Goal: Information Seeking & Learning: Learn about a topic

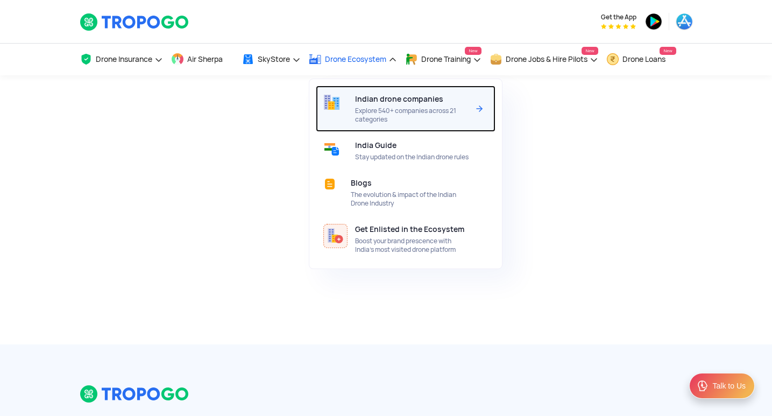
click at [378, 99] on span "Indian drone companies" at bounding box center [399, 99] width 88 height 9
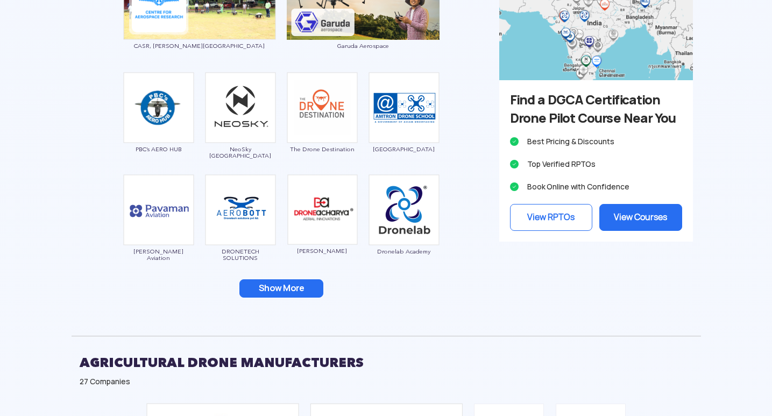
scroll to position [1452, 0]
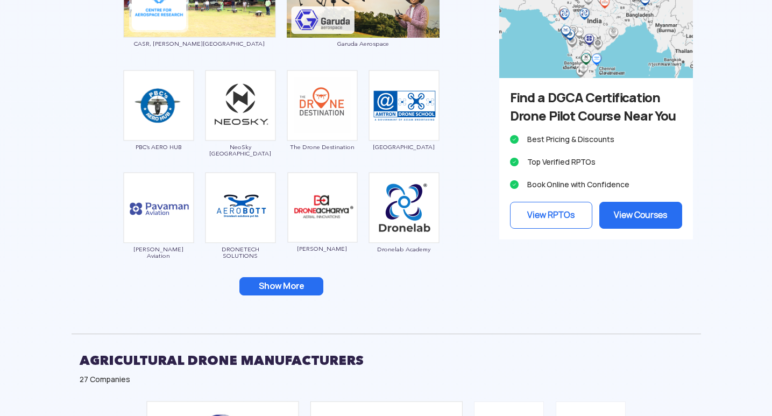
click at [290, 287] on button "Show More" at bounding box center [281, 286] width 84 height 18
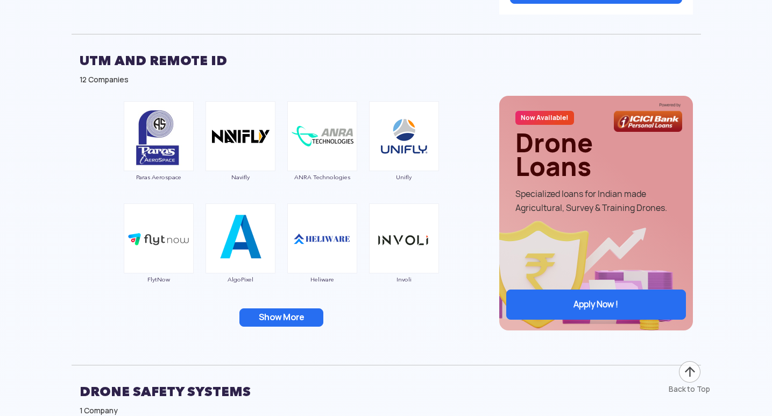
scroll to position [2742, 0]
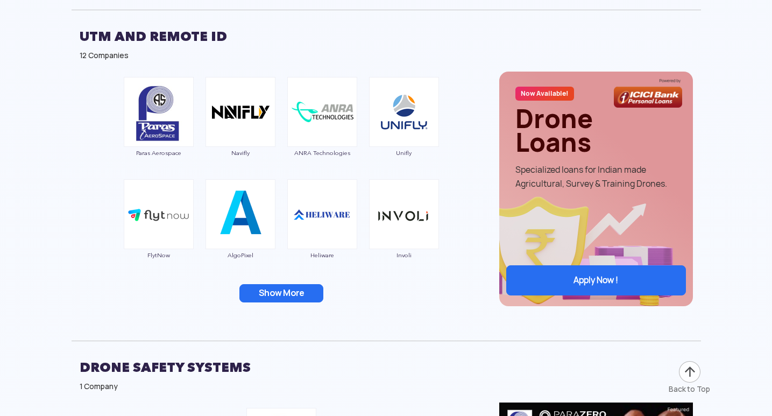
click at [290, 288] on button "Show More" at bounding box center [281, 293] width 84 height 18
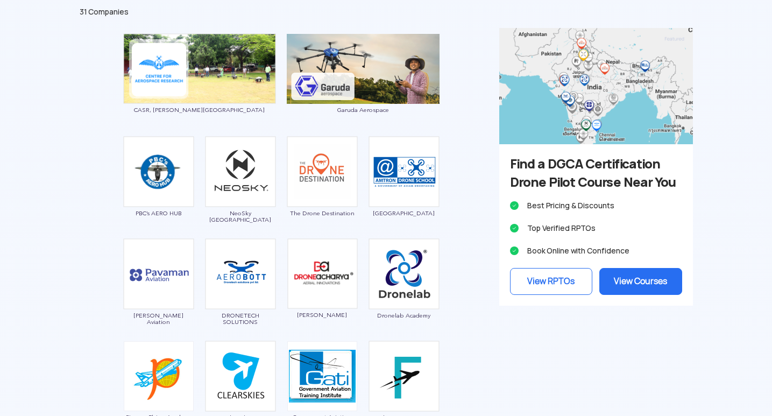
scroll to position [1398, 0]
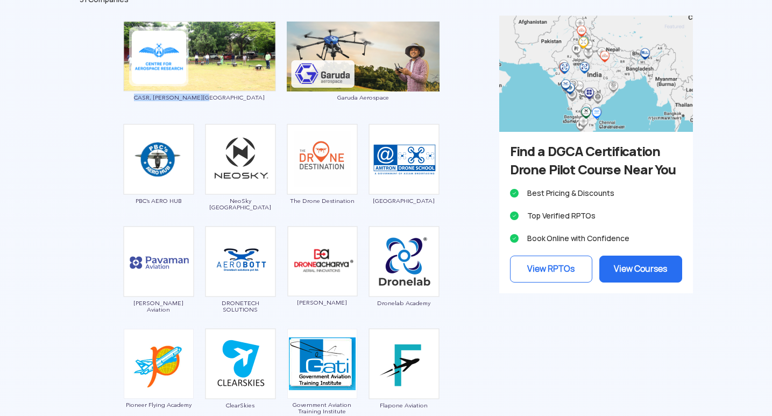
drag, startPoint x: 231, startPoint y: 102, endPoint x: 169, endPoint y: 108, distance: 62.2
click at [169, 108] on div "CASR, [PERSON_NAME][GEOGRAPHIC_DATA]" at bounding box center [199, 66] width 153 height 91
copy span "CASR, [PERSON_NAME][GEOGRAPHIC_DATA]"
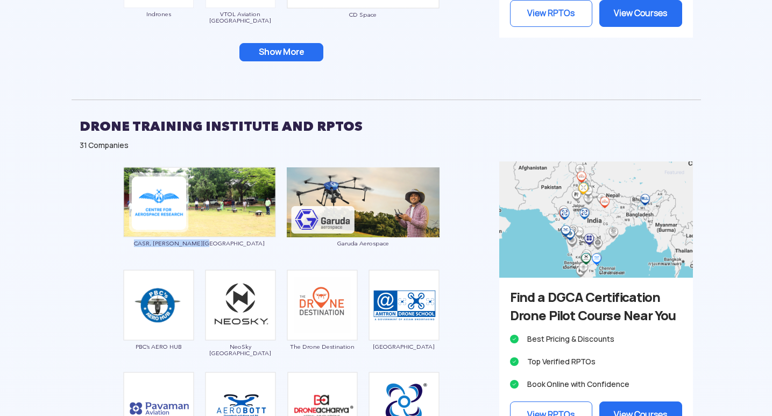
scroll to position [1237, 0]
